Goal: Information Seeking & Learning: Learn about a topic

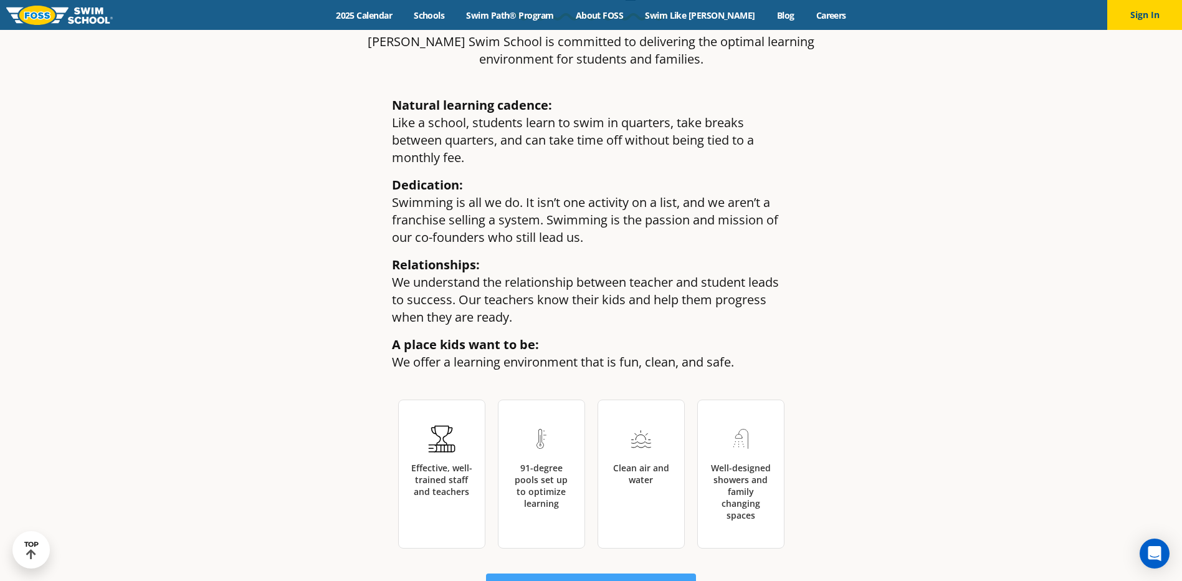
scroll to position [1932, 0]
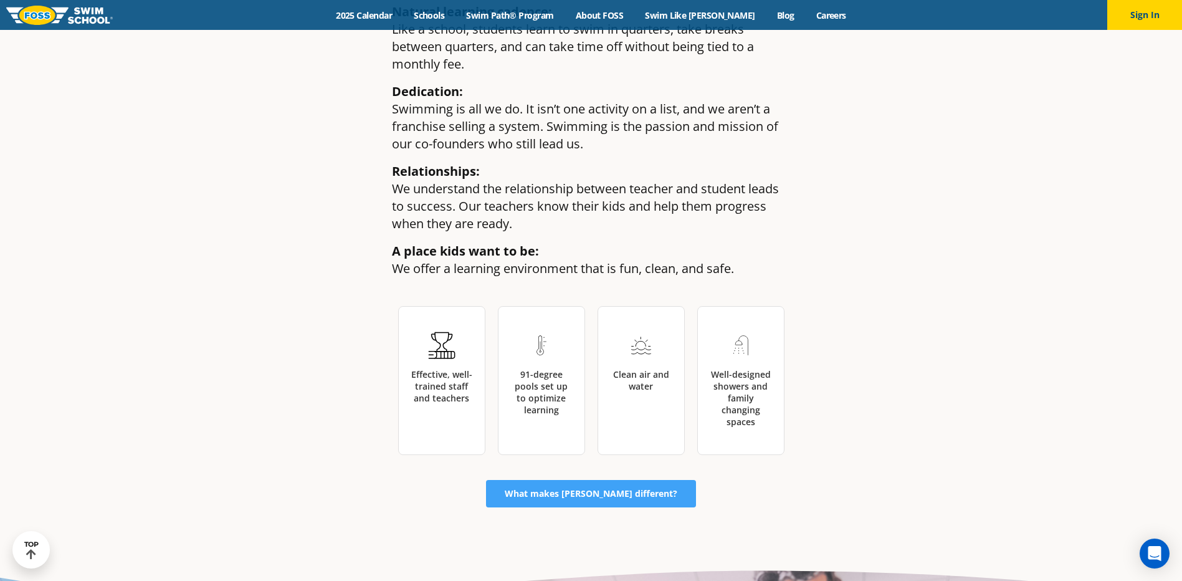
click at [932, 280] on div "Natural learning cadence: Like a school, students learn to swim in quarters, ta…" at bounding box center [591, 252] width 735 height 523
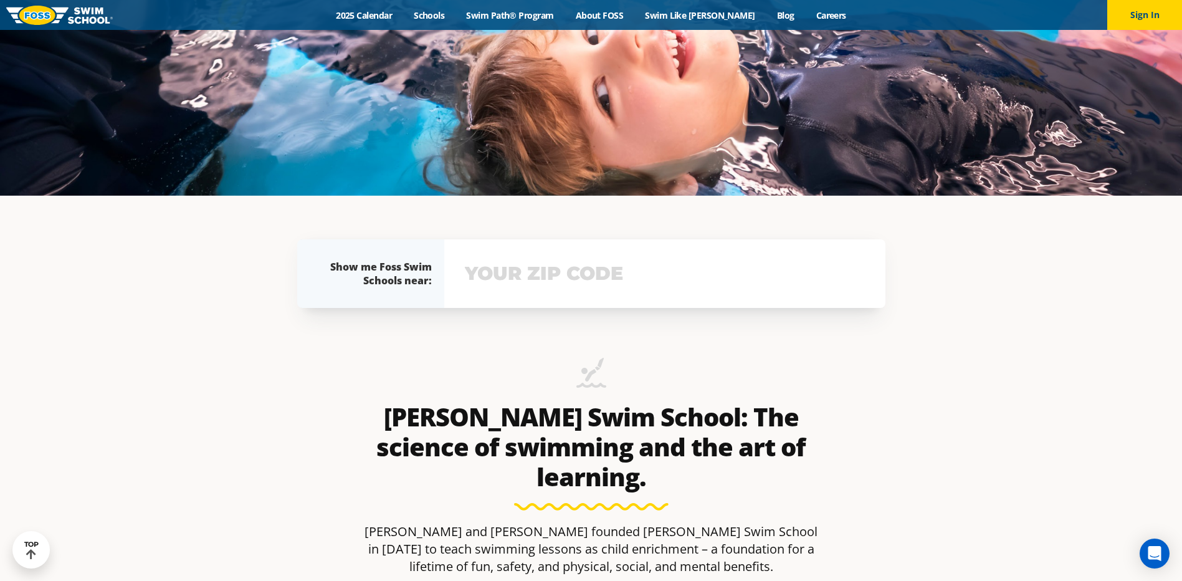
scroll to position [125, 0]
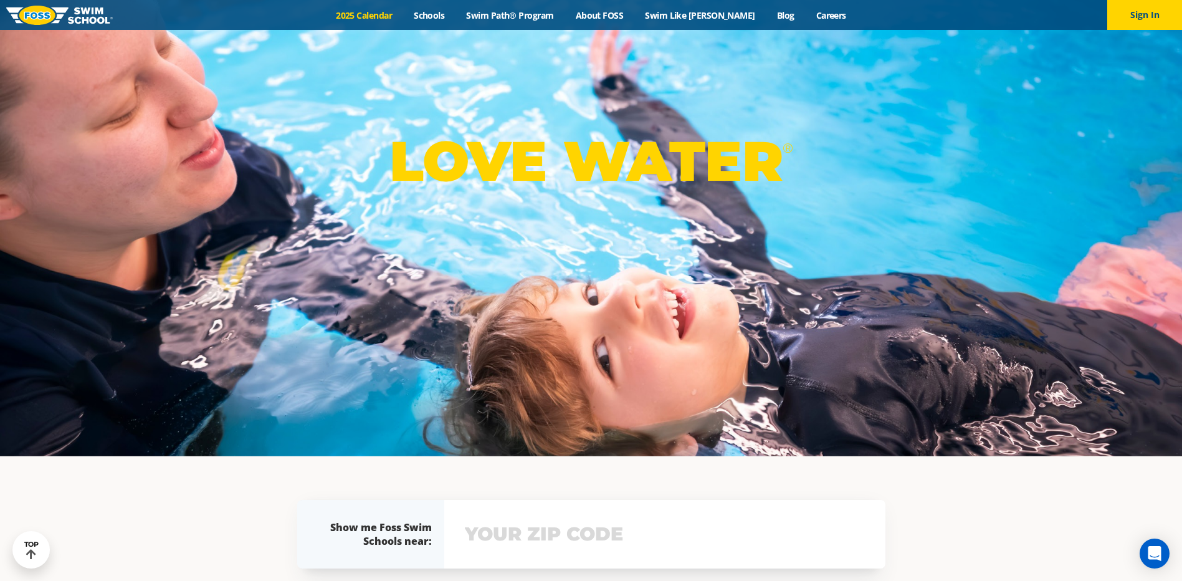
click at [368, 17] on link "2025 Calendar" at bounding box center [364, 15] width 78 height 12
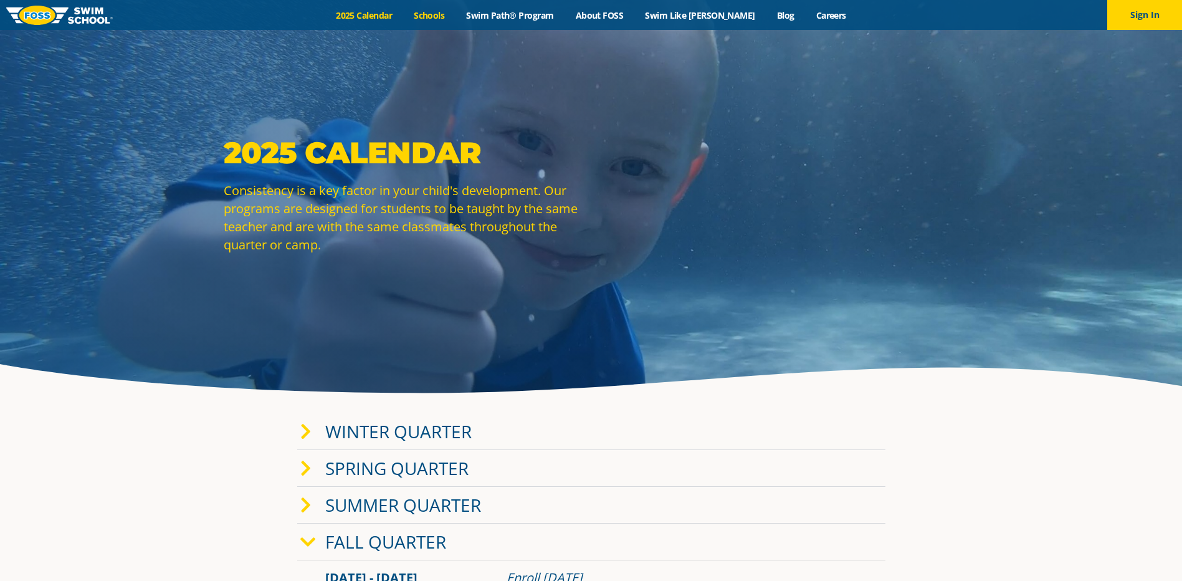
click at [456, 9] on link "Schools" at bounding box center [429, 15] width 52 height 12
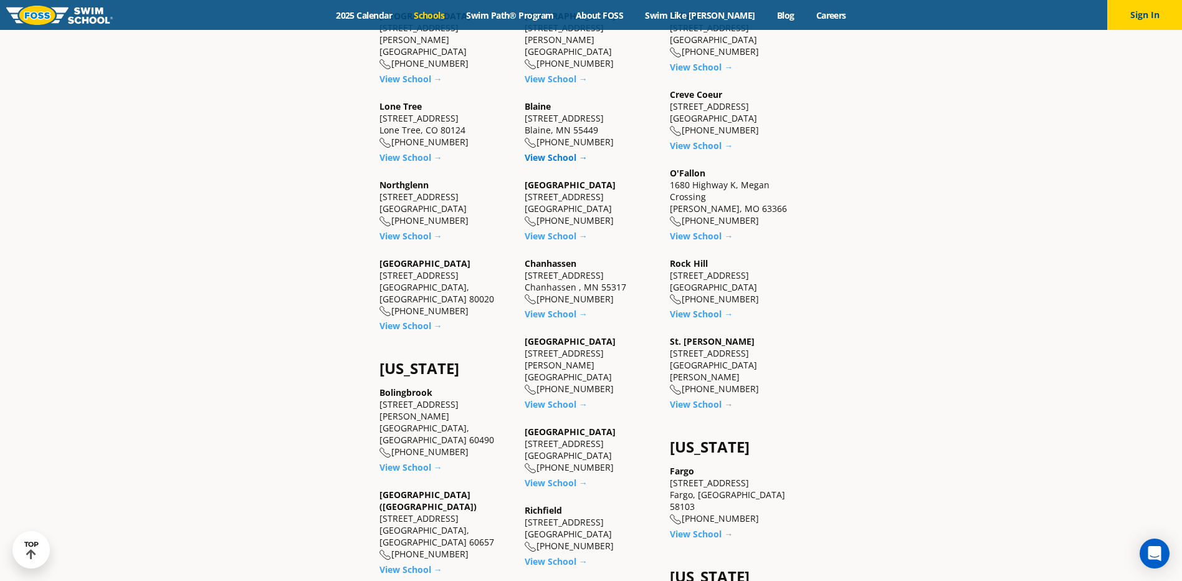
click at [543, 156] on link "View School →" at bounding box center [556, 157] width 63 height 12
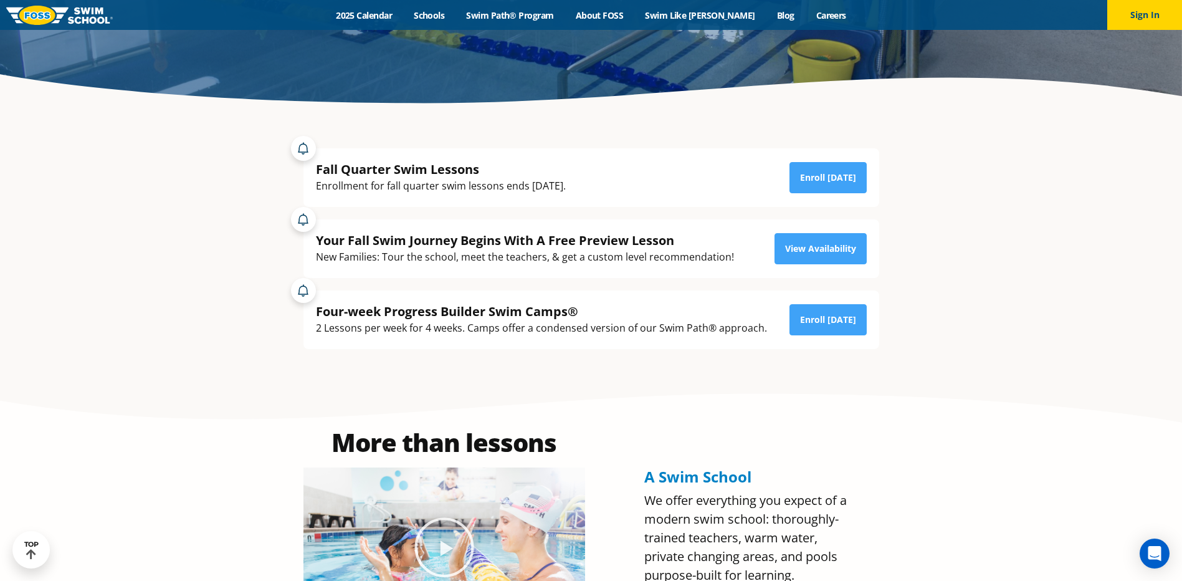
scroll to position [187, 0]
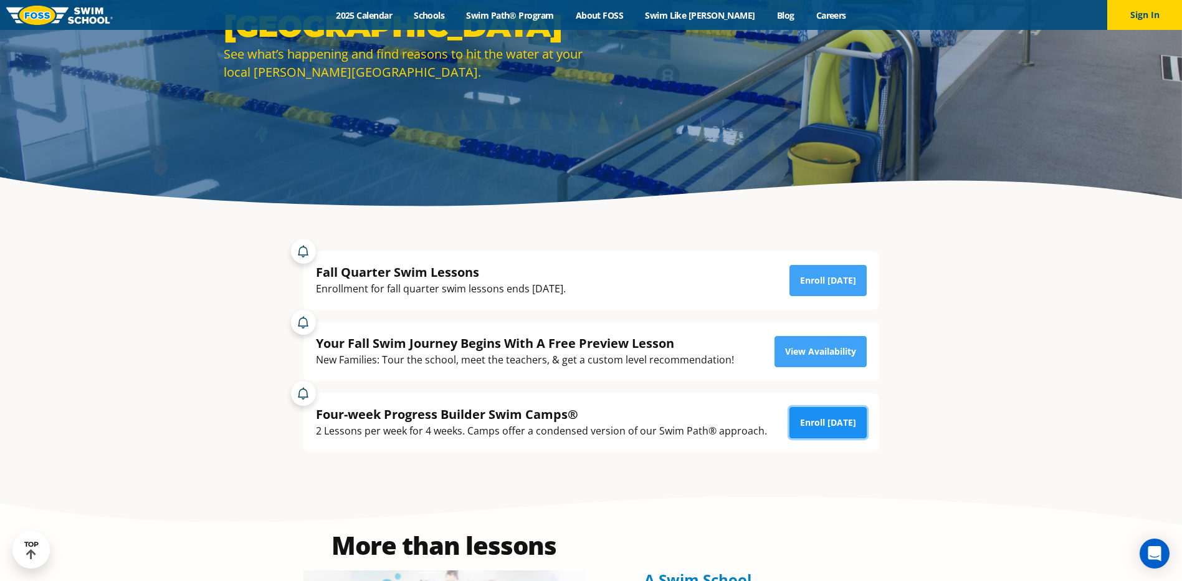
click at [800, 426] on link "Enroll [DATE]" at bounding box center [828, 422] width 77 height 31
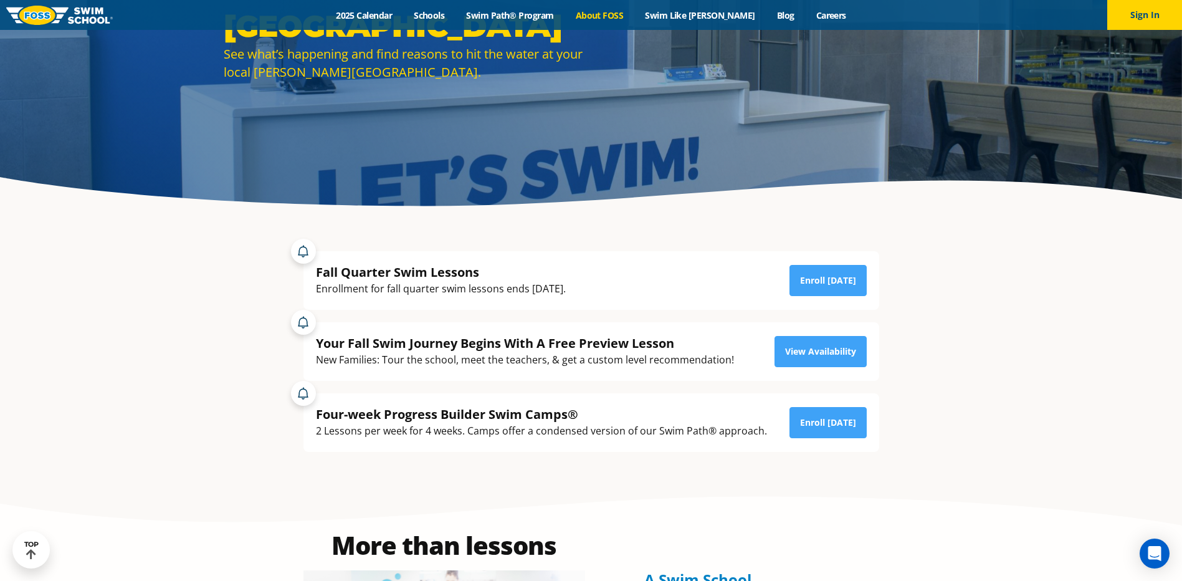
click at [625, 10] on link "About FOSS" at bounding box center [600, 15] width 70 height 12
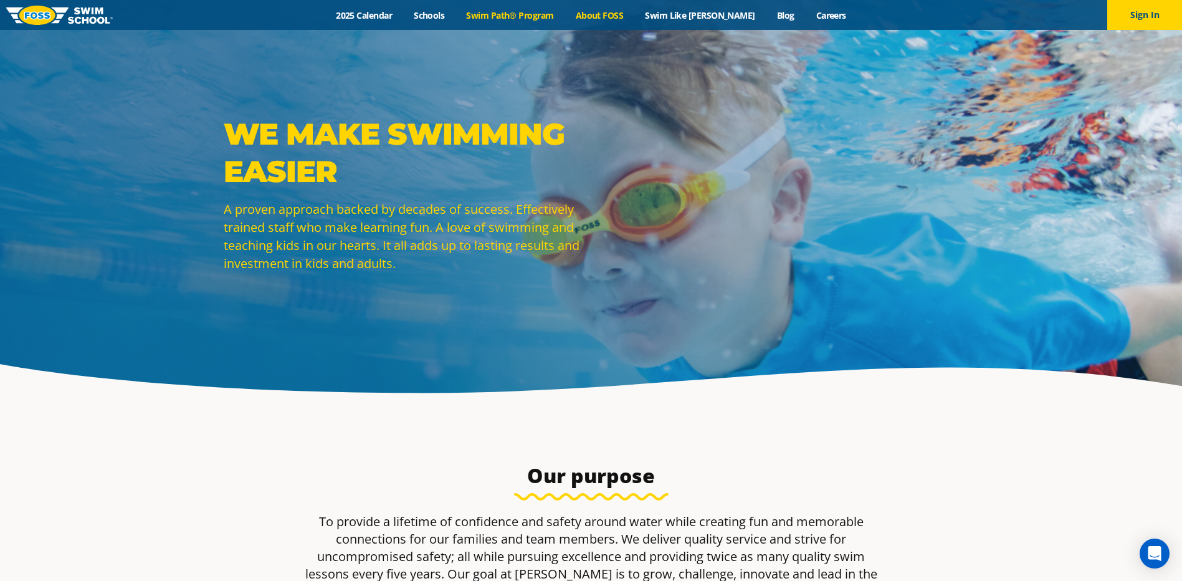
click at [537, 12] on link "Swim Path® Program" at bounding box center [510, 15] width 109 height 12
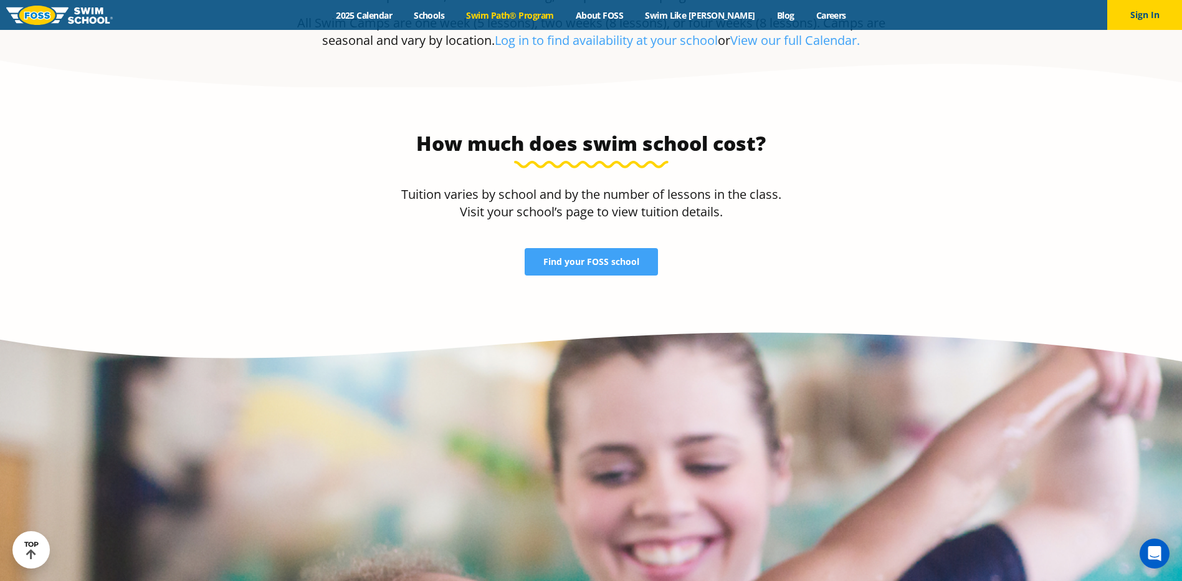
scroll to position [2430, 0]
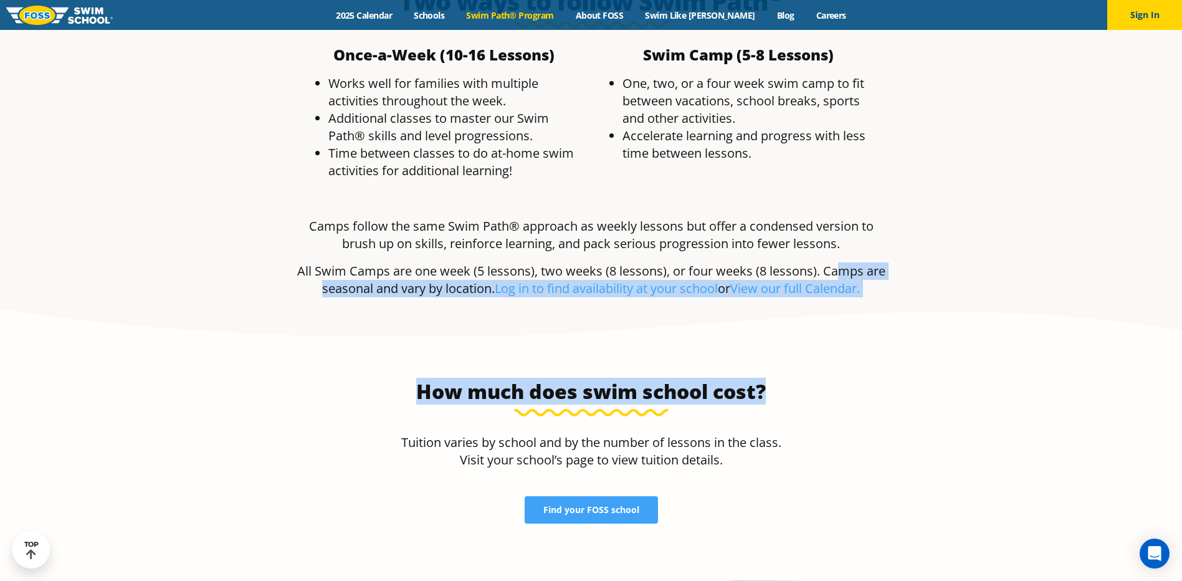
drag, startPoint x: 840, startPoint y: 180, endPoint x: 827, endPoint y: 309, distance: 129.7
click at [641, 496] on link "Find your FOSS school" at bounding box center [591, 509] width 133 height 27
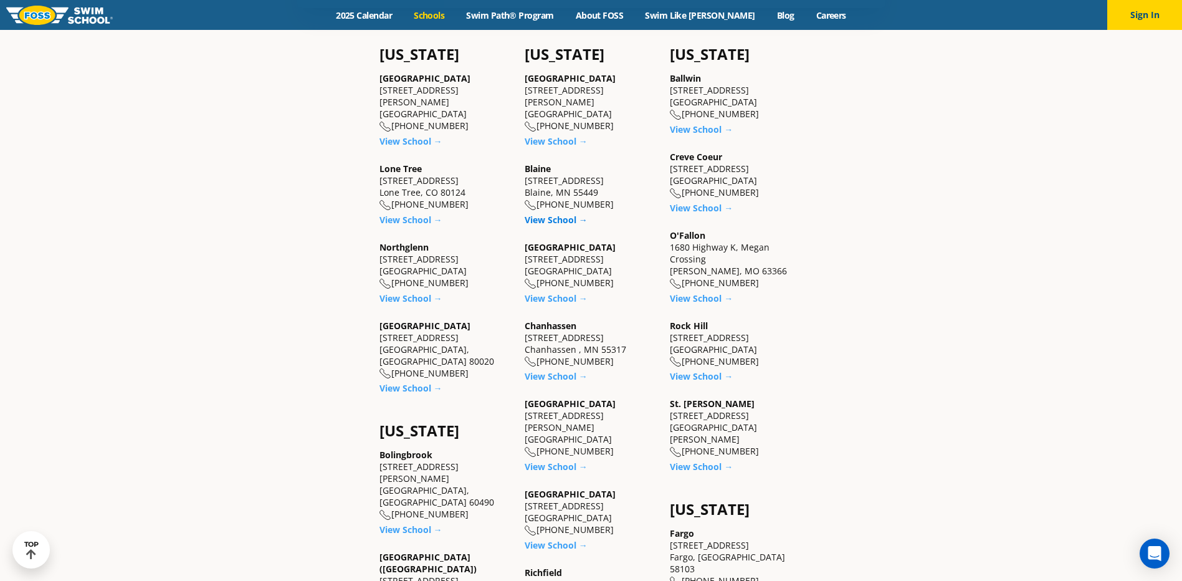
click at [556, 215] on link "View School →" at bounding box center [556, 220] width 63 height 12
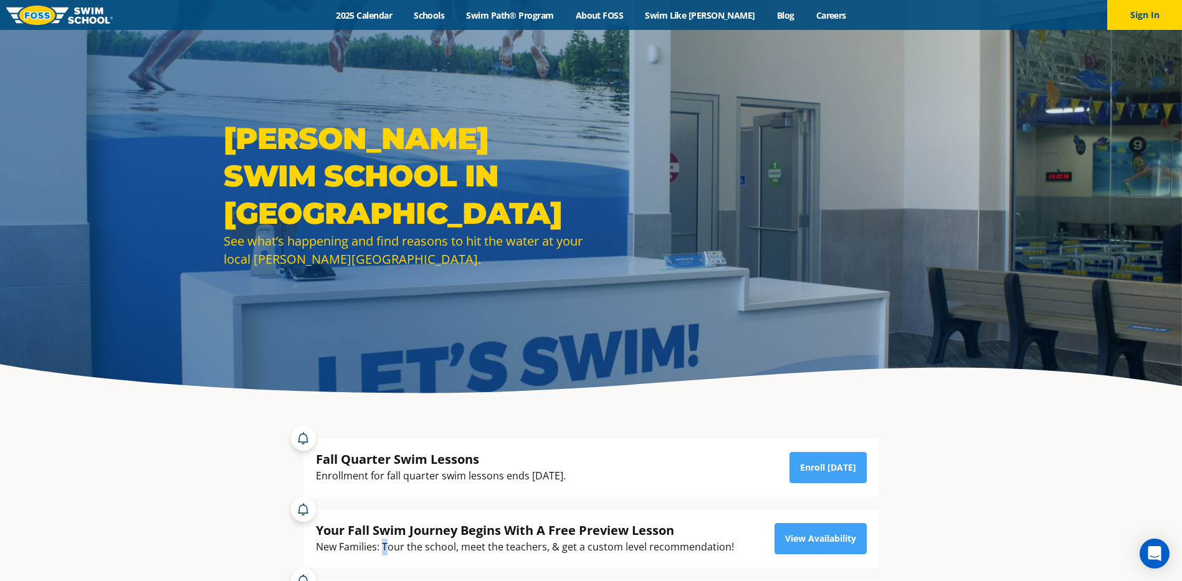
click at [387, 541] on div "New Families: Tour the school, meet the teachers, & get a custom level recommen…" at bounding box center [525, 546] width 418 height 17
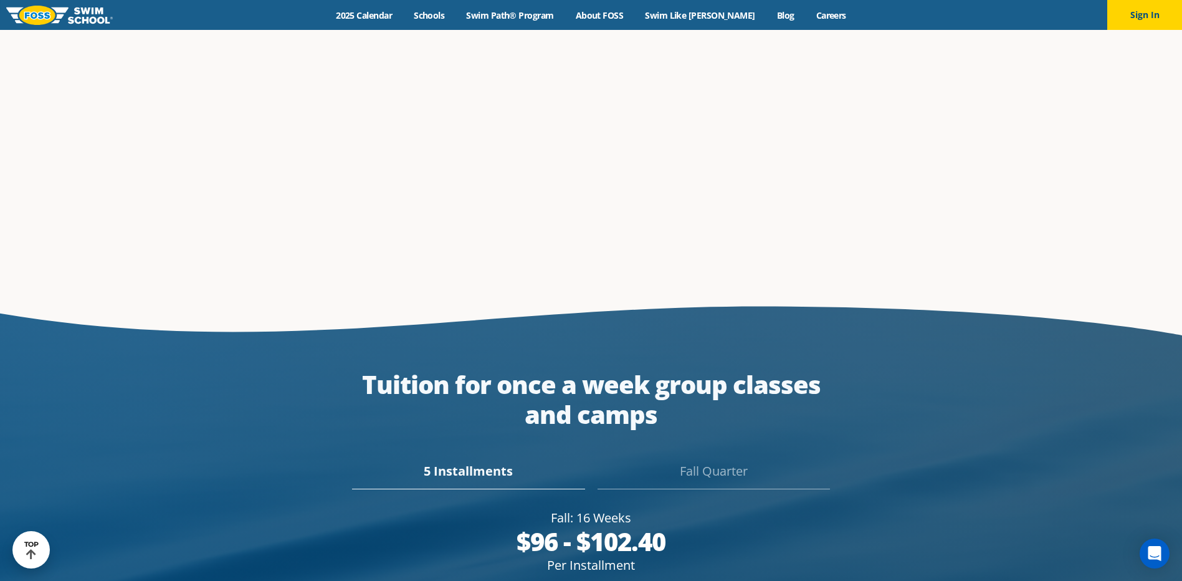
scroll to position [2368, 0]
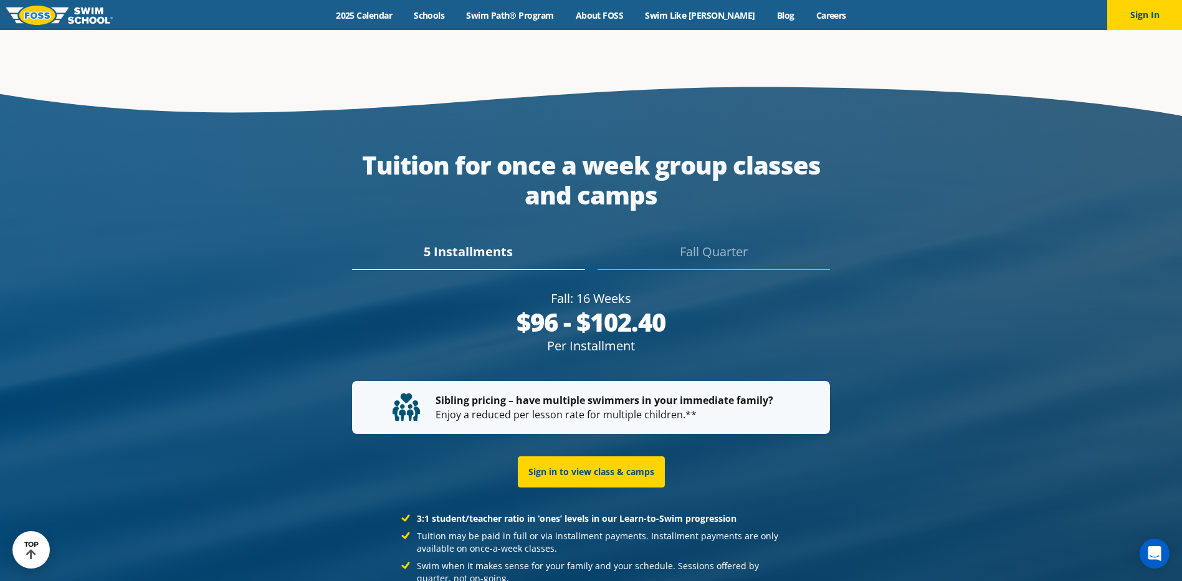
drag, startPoint x: 767, startPoint y: 310, endPoint x: 441, endPoint y: 312, distance: 325.9
click at [441, 312] on div "$96 - $102.40" at bounding box center [591, 322] width 478 height 30
drag, startPoint x: 441, startPoint y: 312, endPoint x: 999, endPoint y: 312, distance: 557.7
click at [999, 312] on div at bounding box center [591, 401] width 1182 height 654
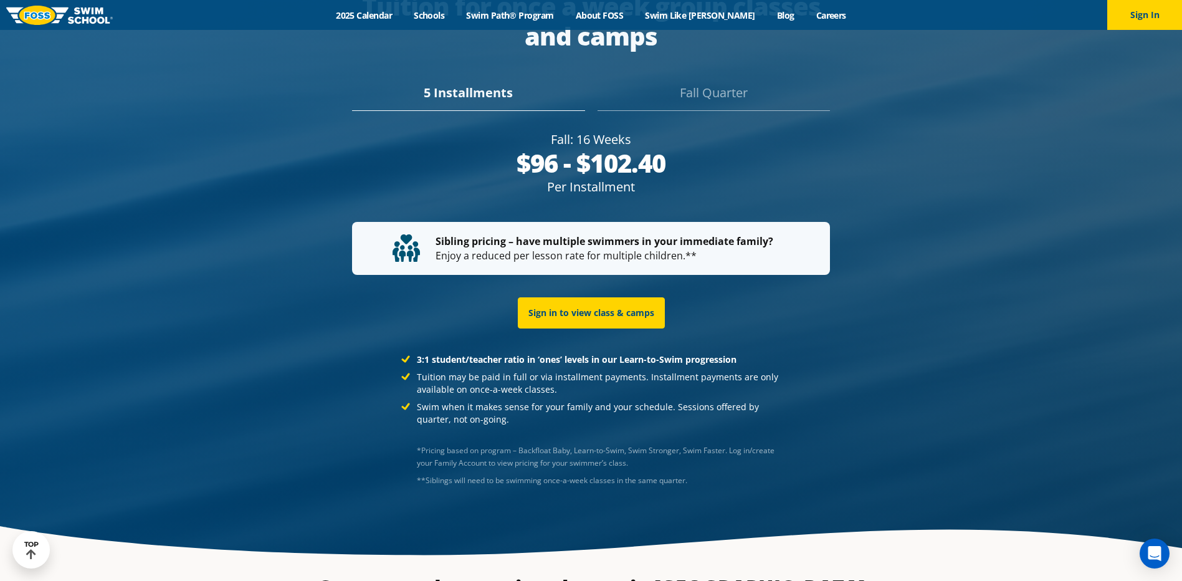
scroll to position [2430, 0]
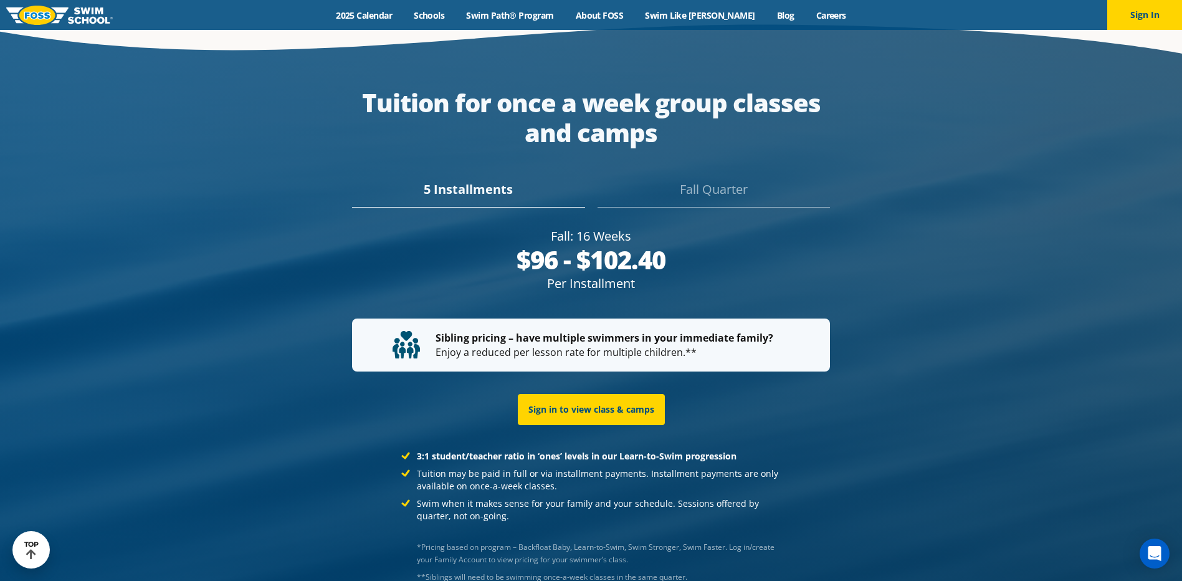
click at [666, 180] on div "Fall Quarter" at bounding box center [714, 193] width 232 height 27
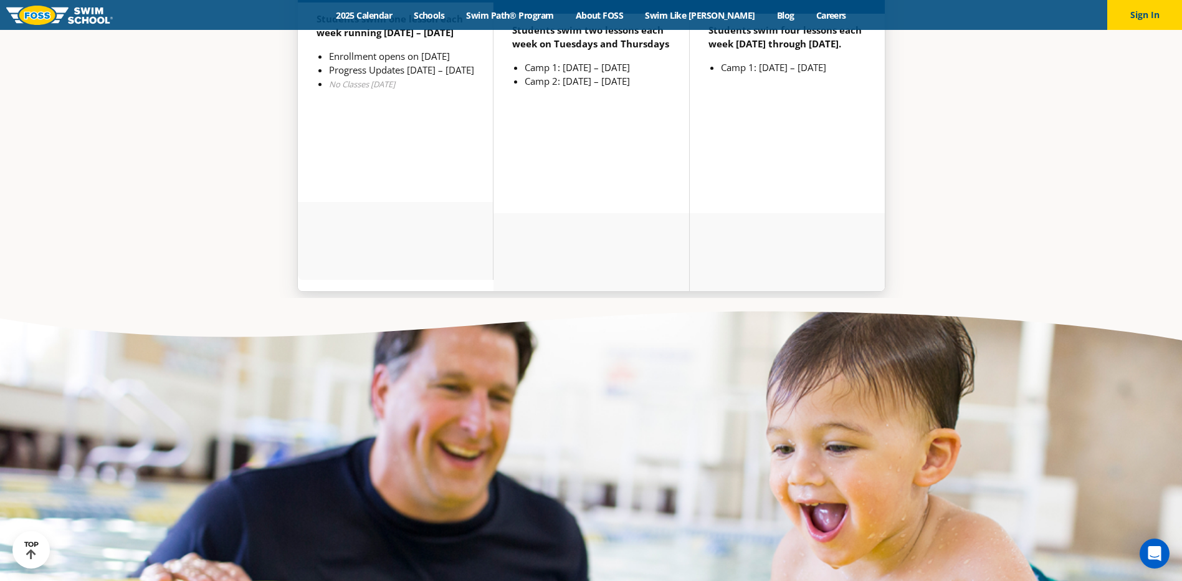
scroll to position [3552, 0]
